Goal: Navigation & Orientation: Find specific page/section

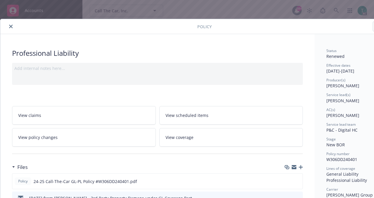
scroll to position [18, 0]
